Goal: Check status

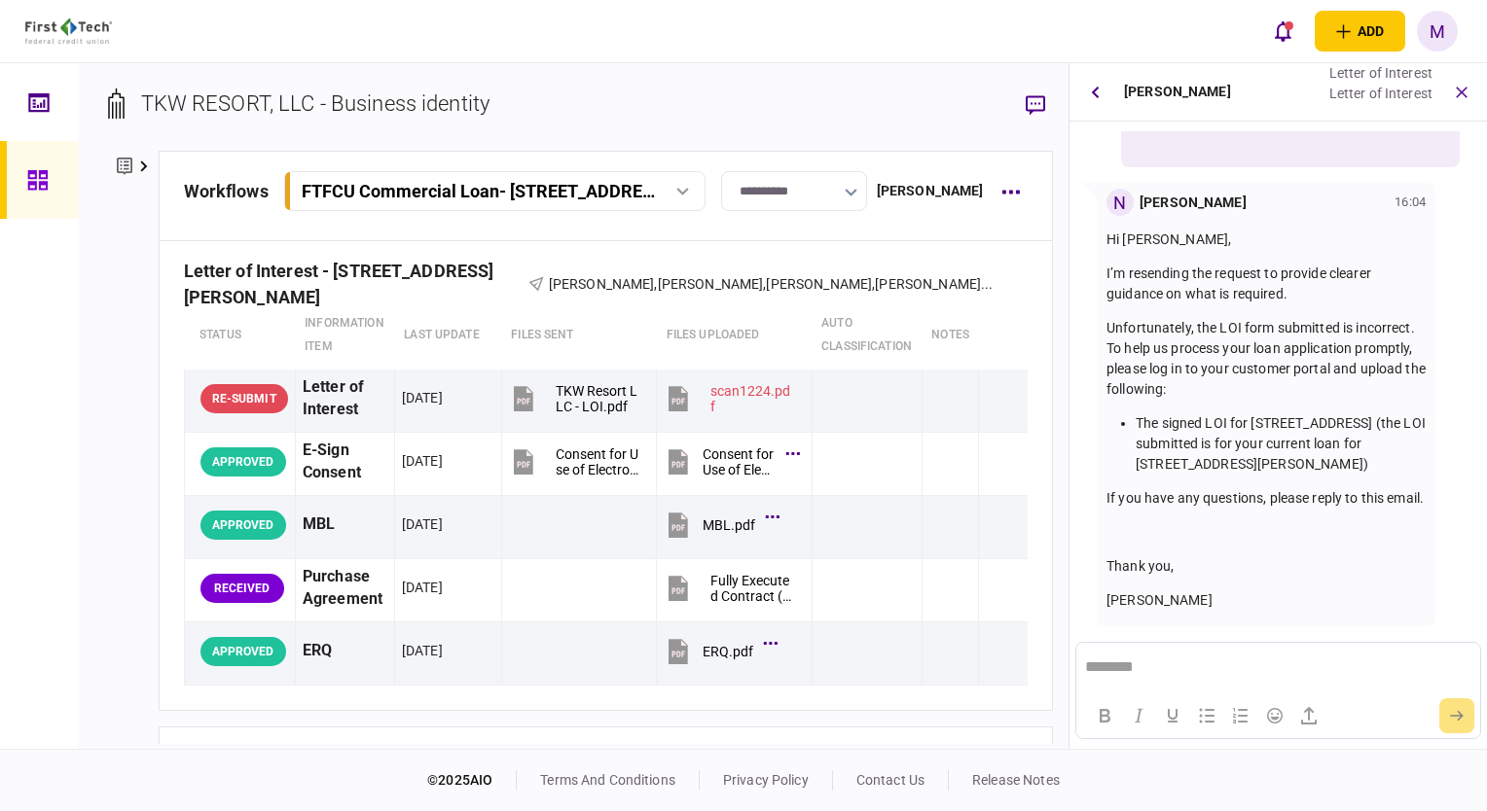
scroll to position [576, 0]
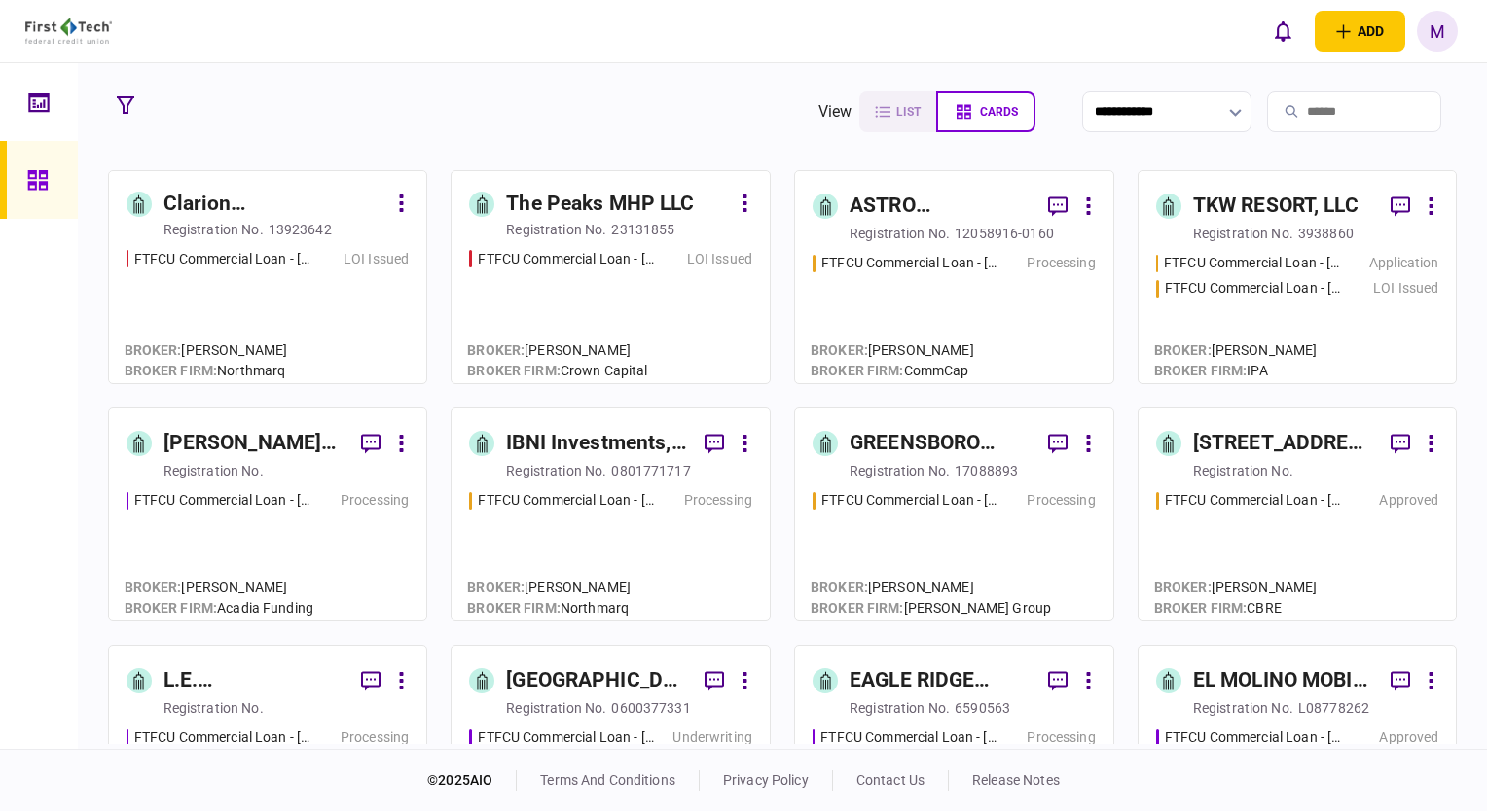
click at [1380, 283] on div "LOI Issued" at bounding box center [1405, 288] width 65 height 20
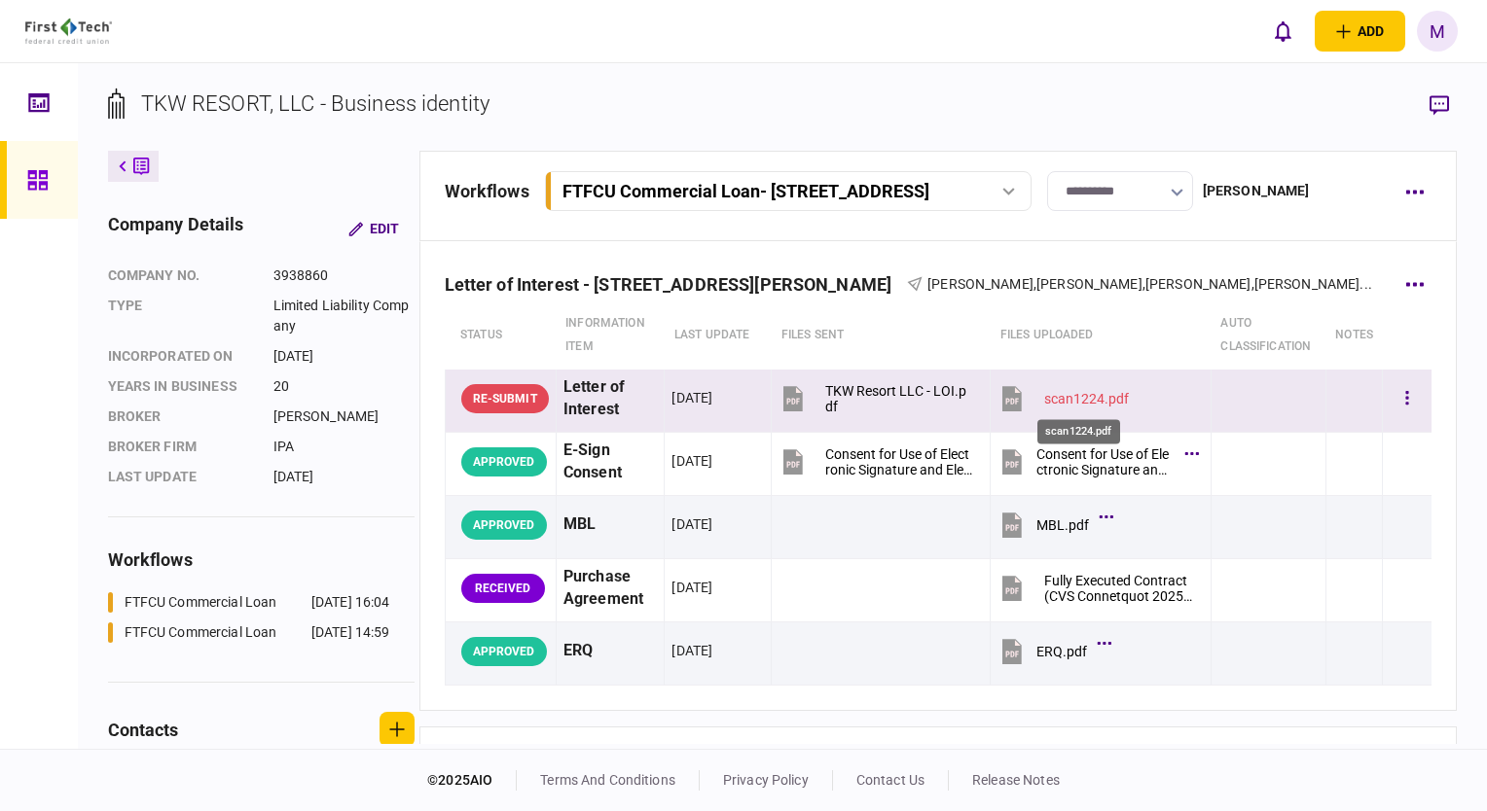
click at [1069, 392] on div "scan1224.pdf" at bounding box center [1086, 399] width 85 height 16
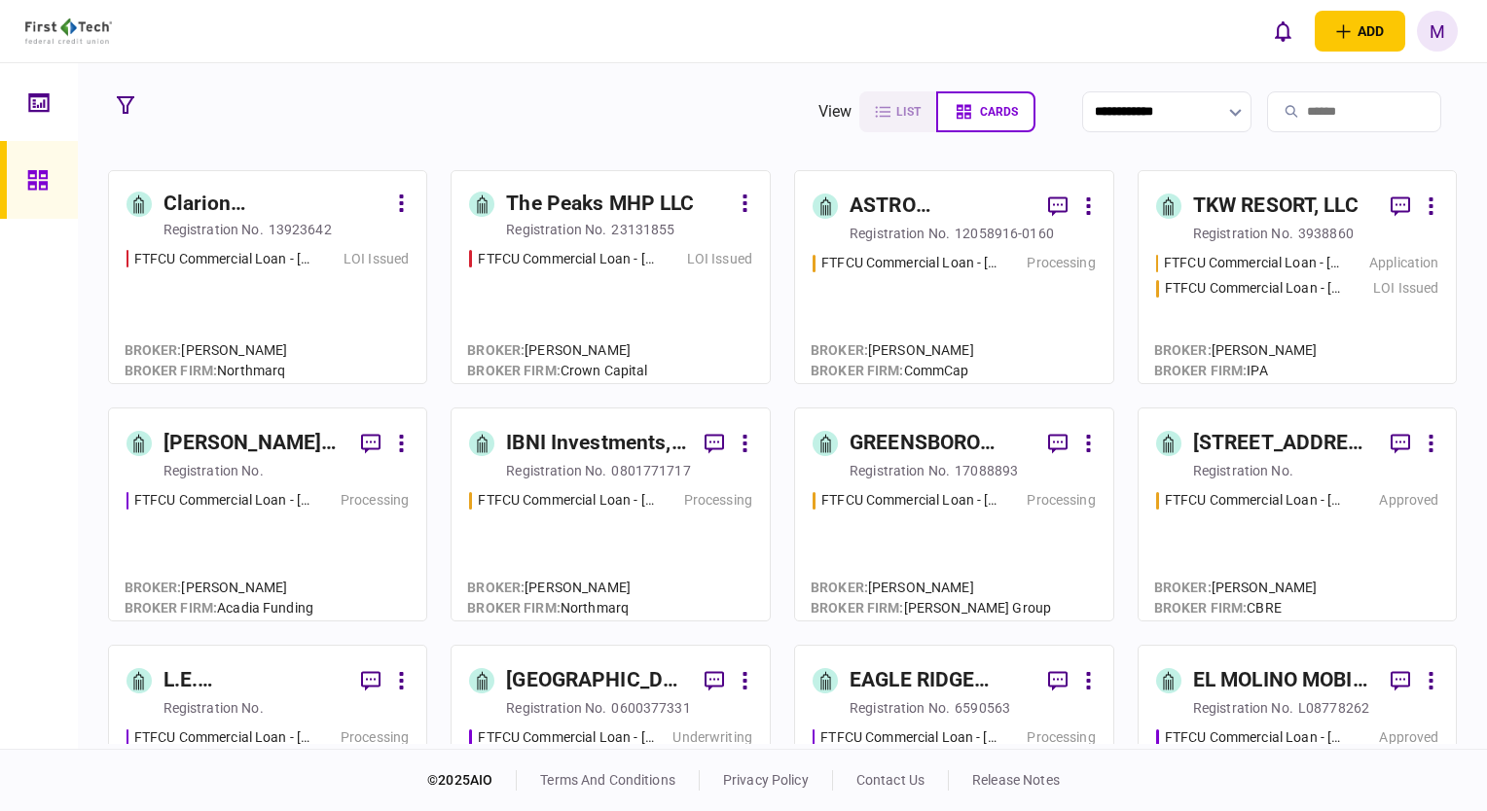
click at [1019, 314] on div "FTFCU Commercial Loan - [STREET_ADDRESS] Price UT Processing" at bounding box center [953, 309] width 283 height 113
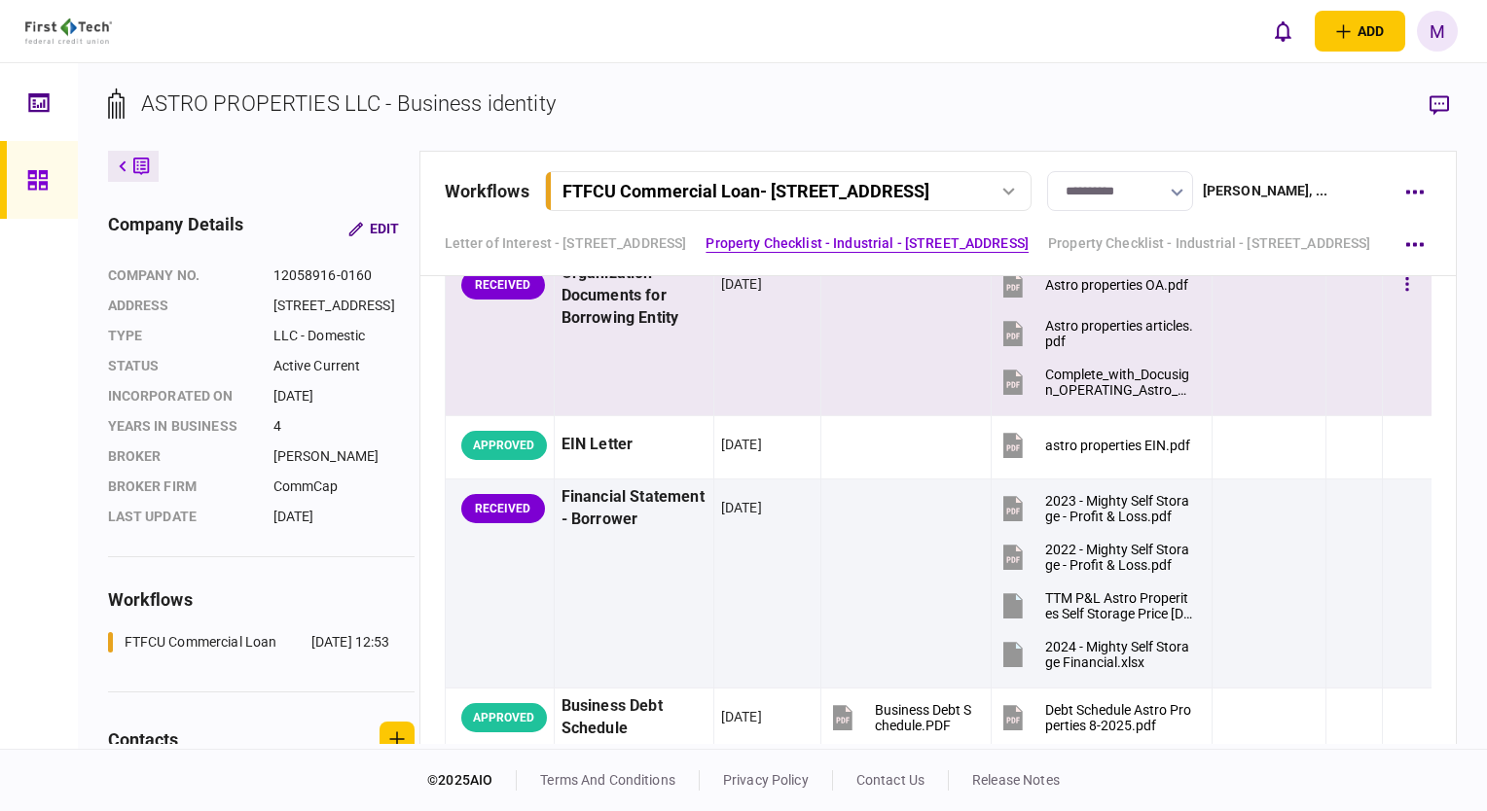
scroll to position [584, 0]
